Goal: Information Seeking & Learning: Understand process/instructions

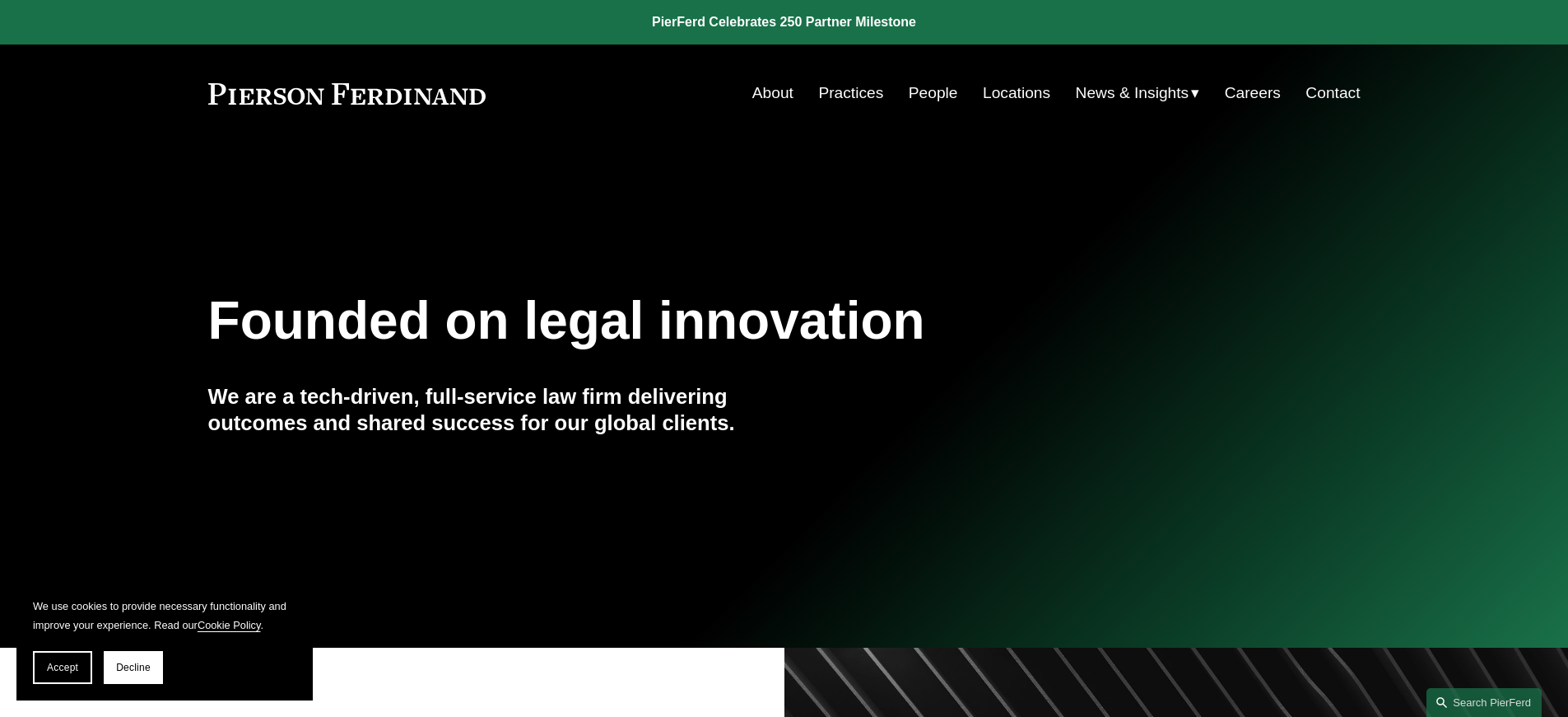
click at [232, 624] on link "Cookie Policy" at bounding box center [229, 624] width 64 height 12
click at [63, 667] on span "Accept" at bounding box center [63, 667] width 31 height 12
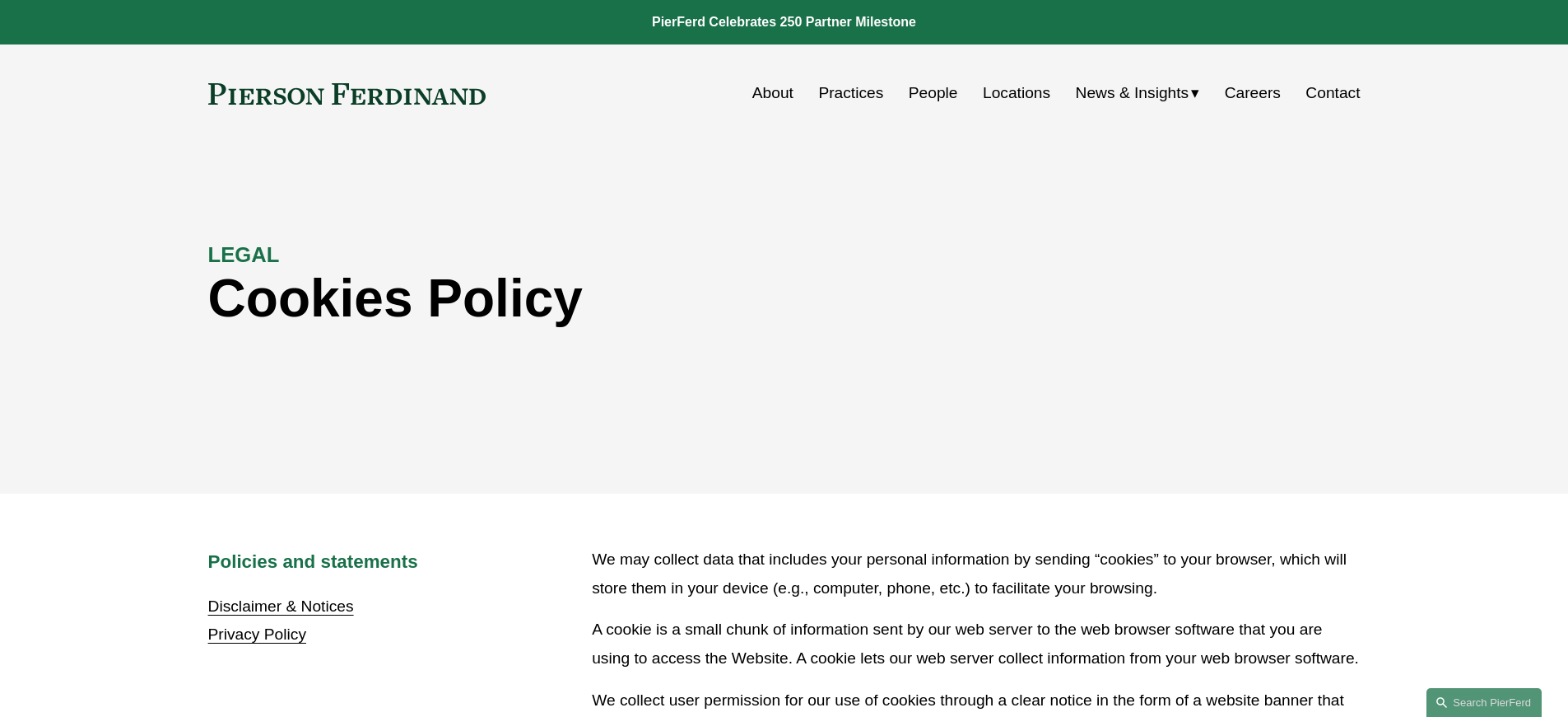
click at [281, 606] on link "Disclaimer & Notices" at bounding box center [281, 605] width 146 height 17
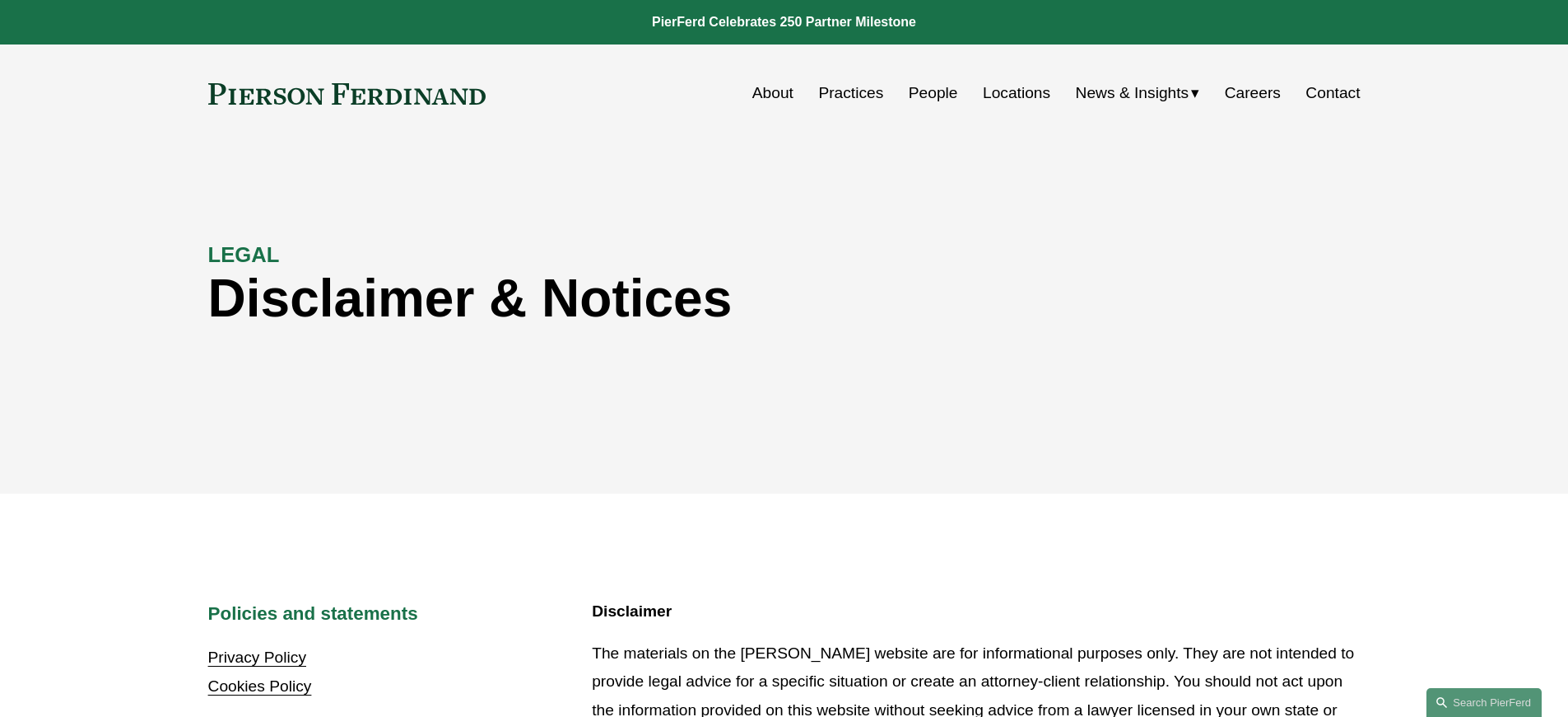
scroll to position [1677, 0]
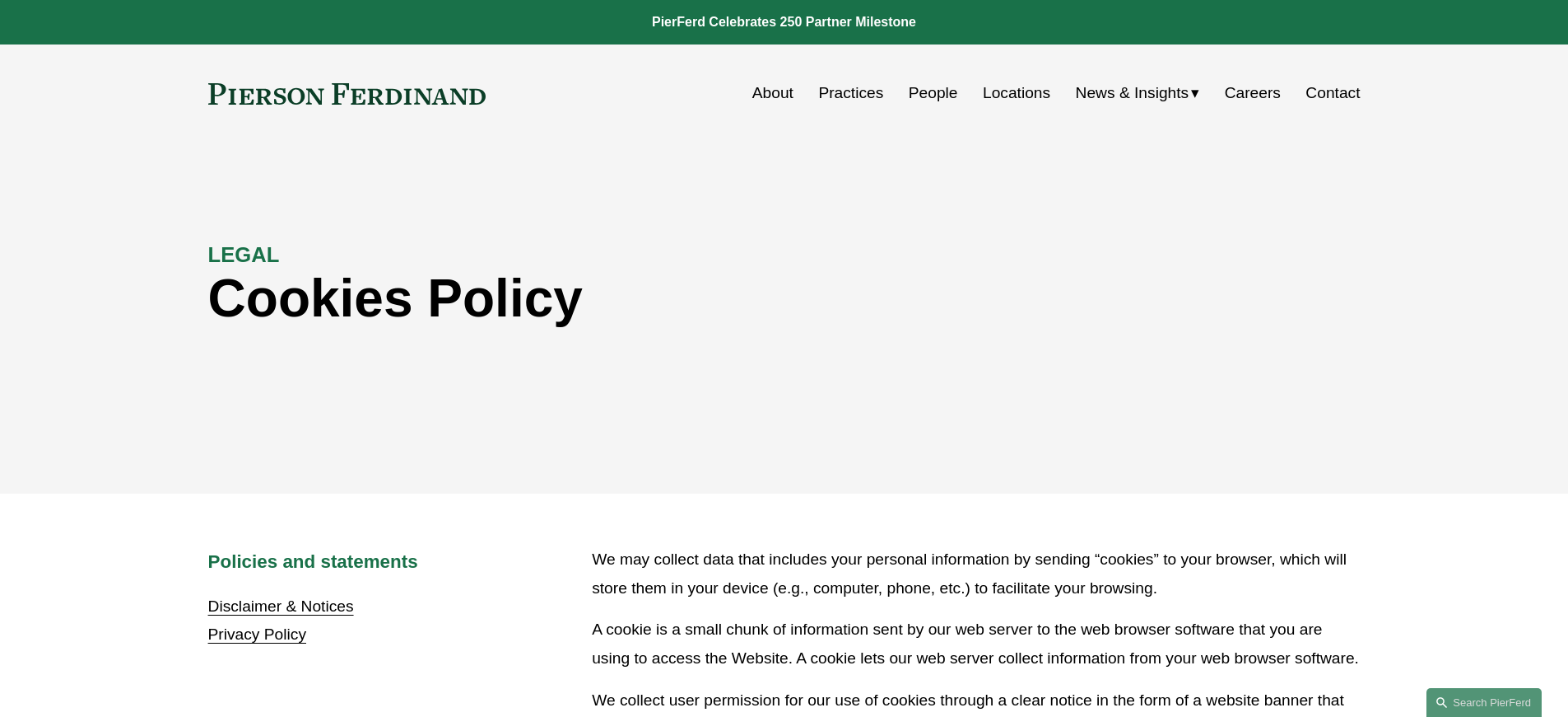
click at [281, 606] on link "Disclaimer & Notices" at bounding box center [281, 605] width 146 height 17
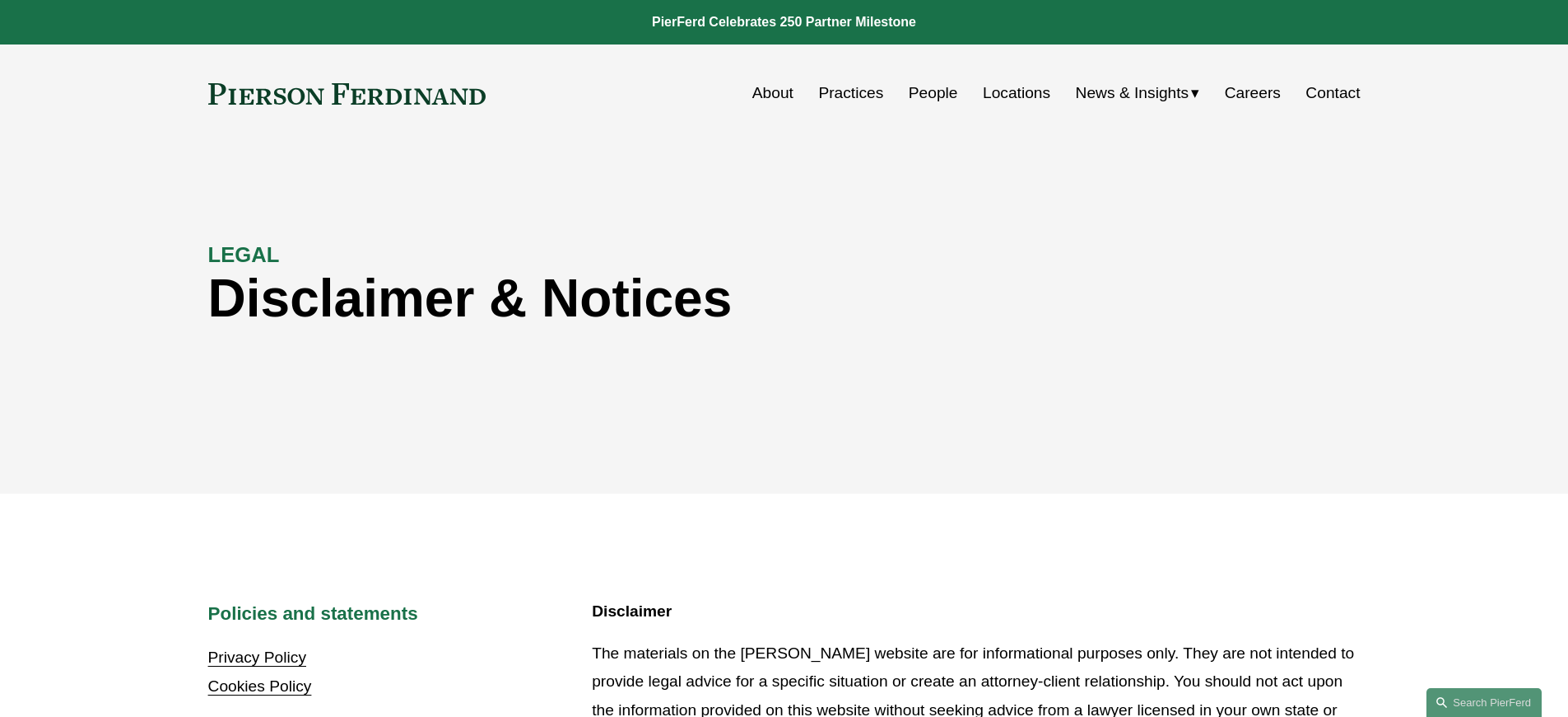
click at [259, 687] on link "Cookies Policy" at bounding box center [260, 686] width 103 height 17
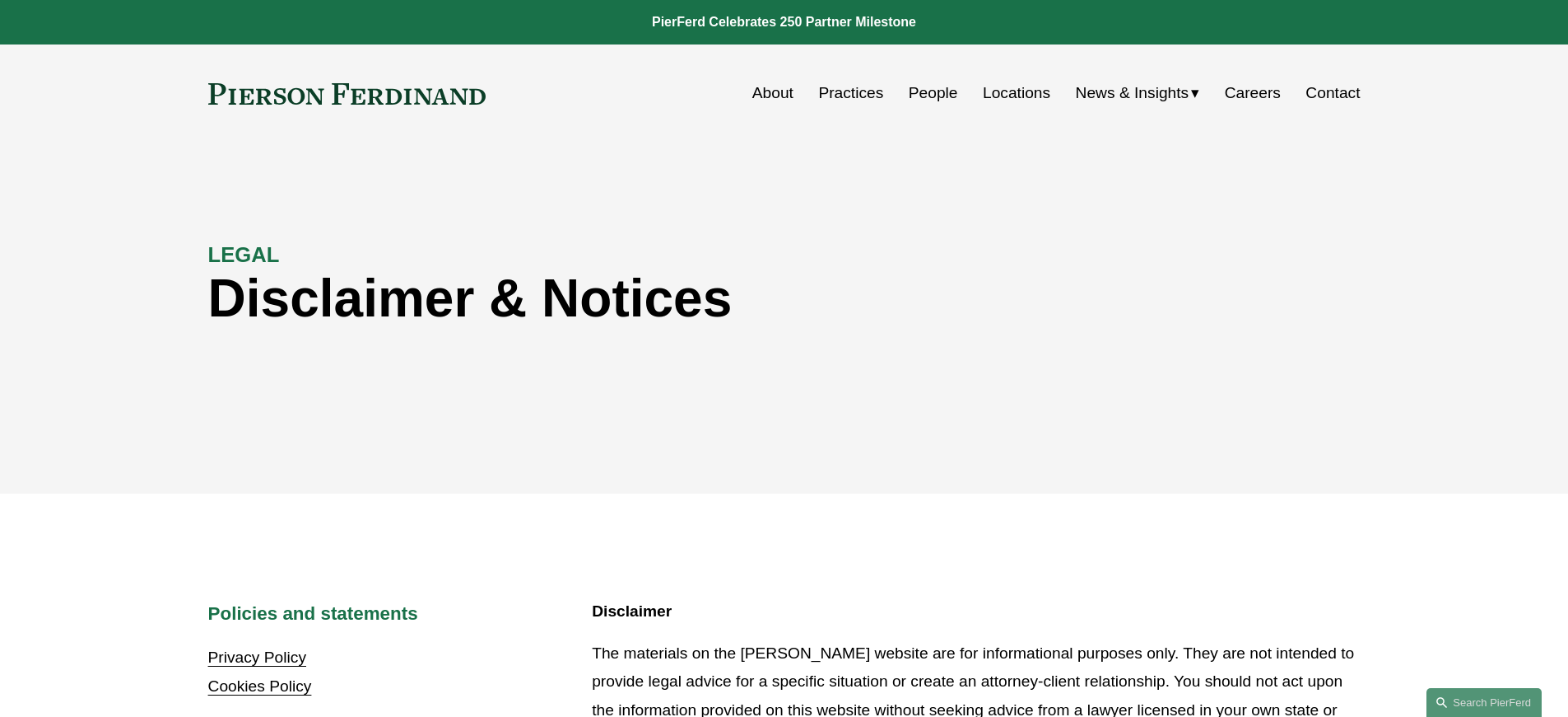
click at [259, 687] on link "Cookies Policy" at bounding box center [260, 686] width 103 height 17
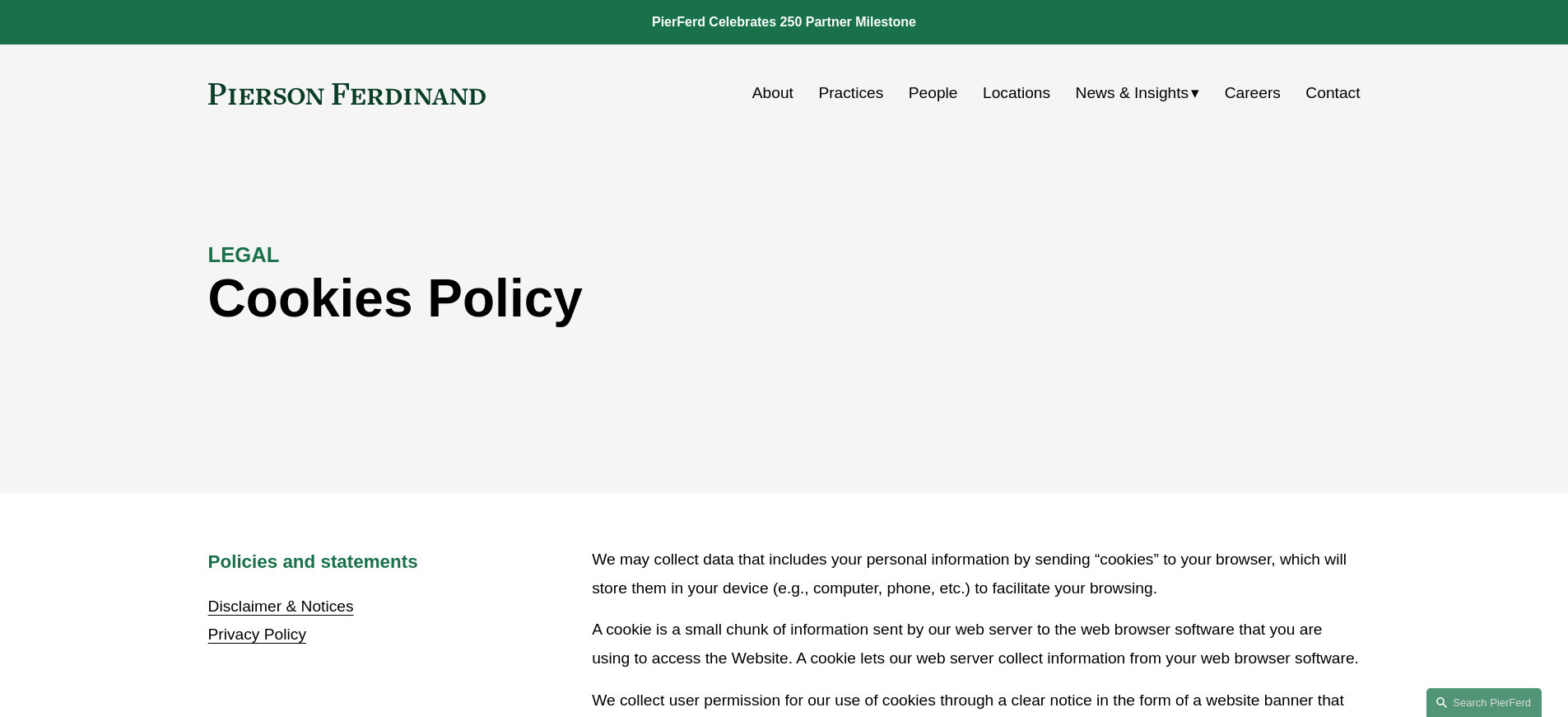
click at [281, 606] on link "Disclaimer & Notices" at bounding box center [281, 605] width 146 height 17
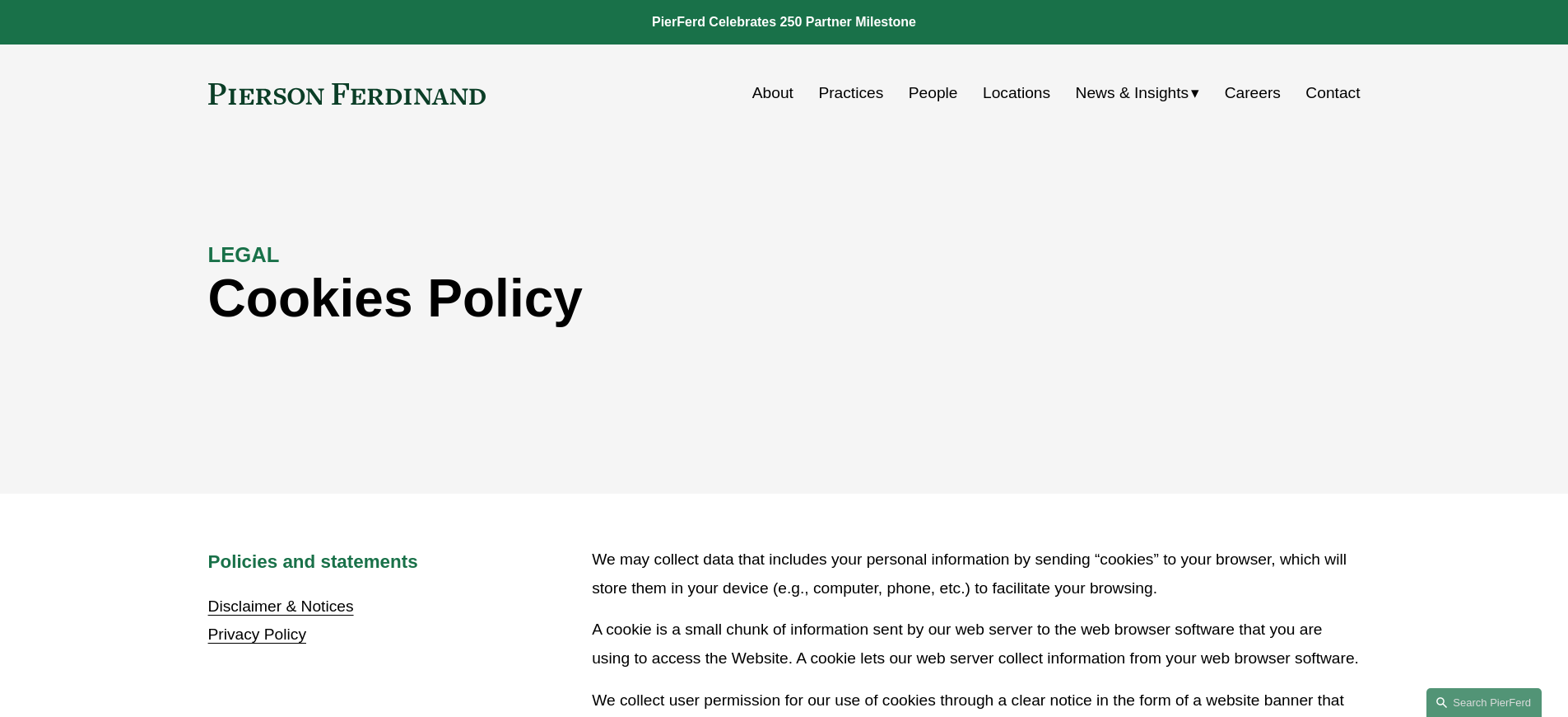
click at [281, 606] on link "Disclaimer & Notices" at bounding box center [281, 605] width 146 height 17
